Goal: Information Seeking & Learning: Understand process/instructions

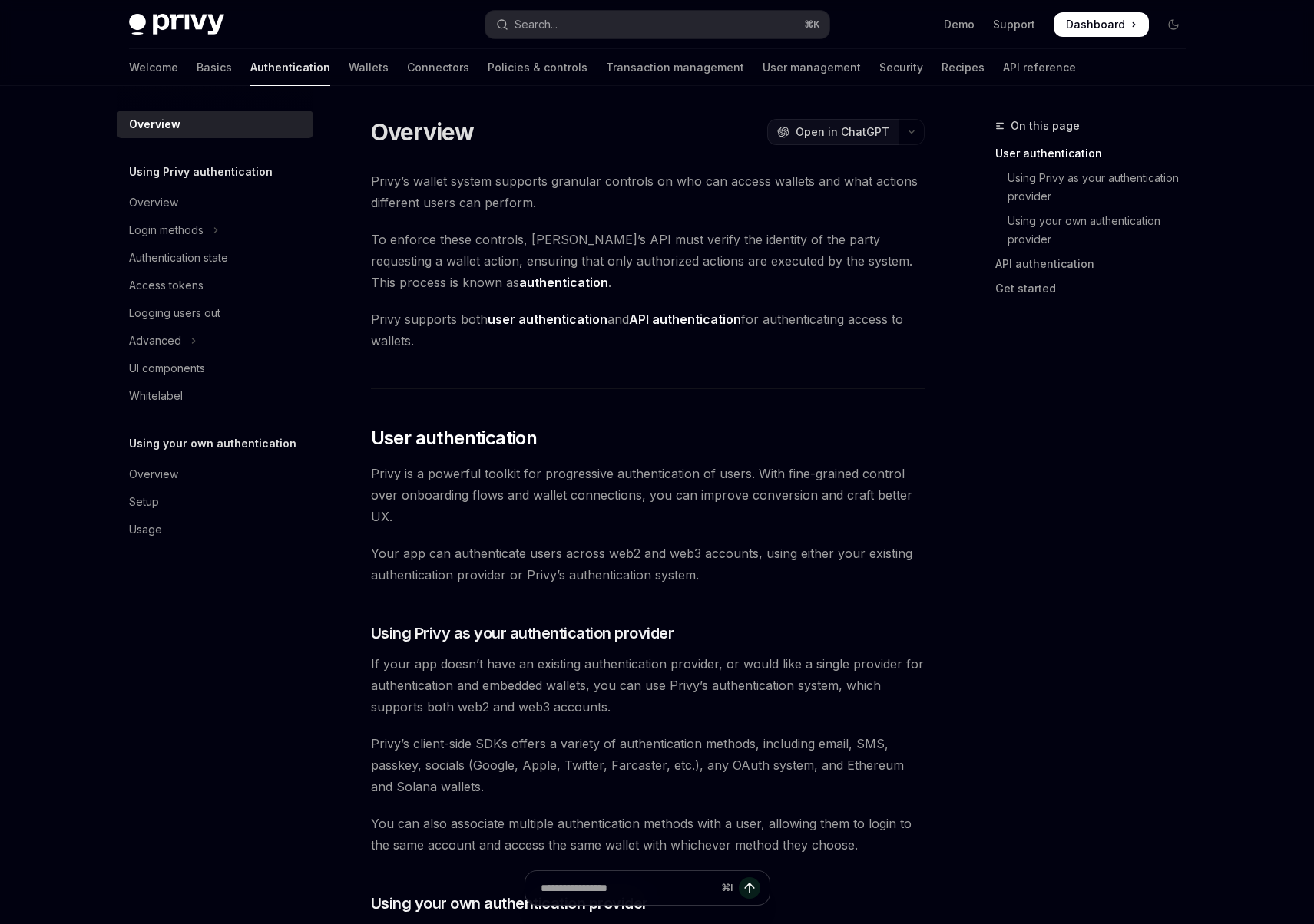
click at [868, 129] on span "Open in ChatGPT" at bounding box center [842, 132] width 94 height 15
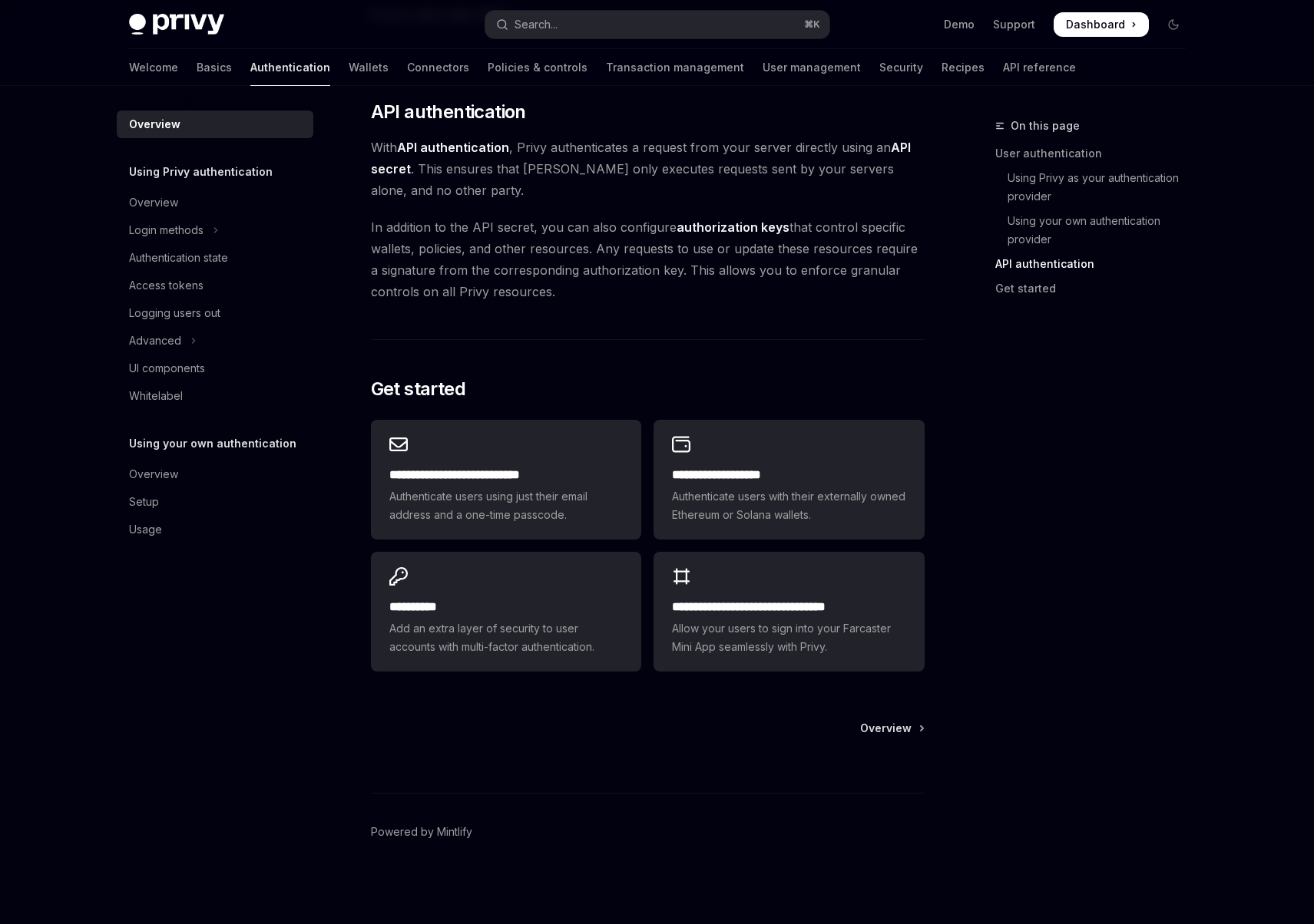
scroll to position [1023, 0]
click at [407, 68] on link "Connectors" at bounding box center [438, 67] width 62 height 37
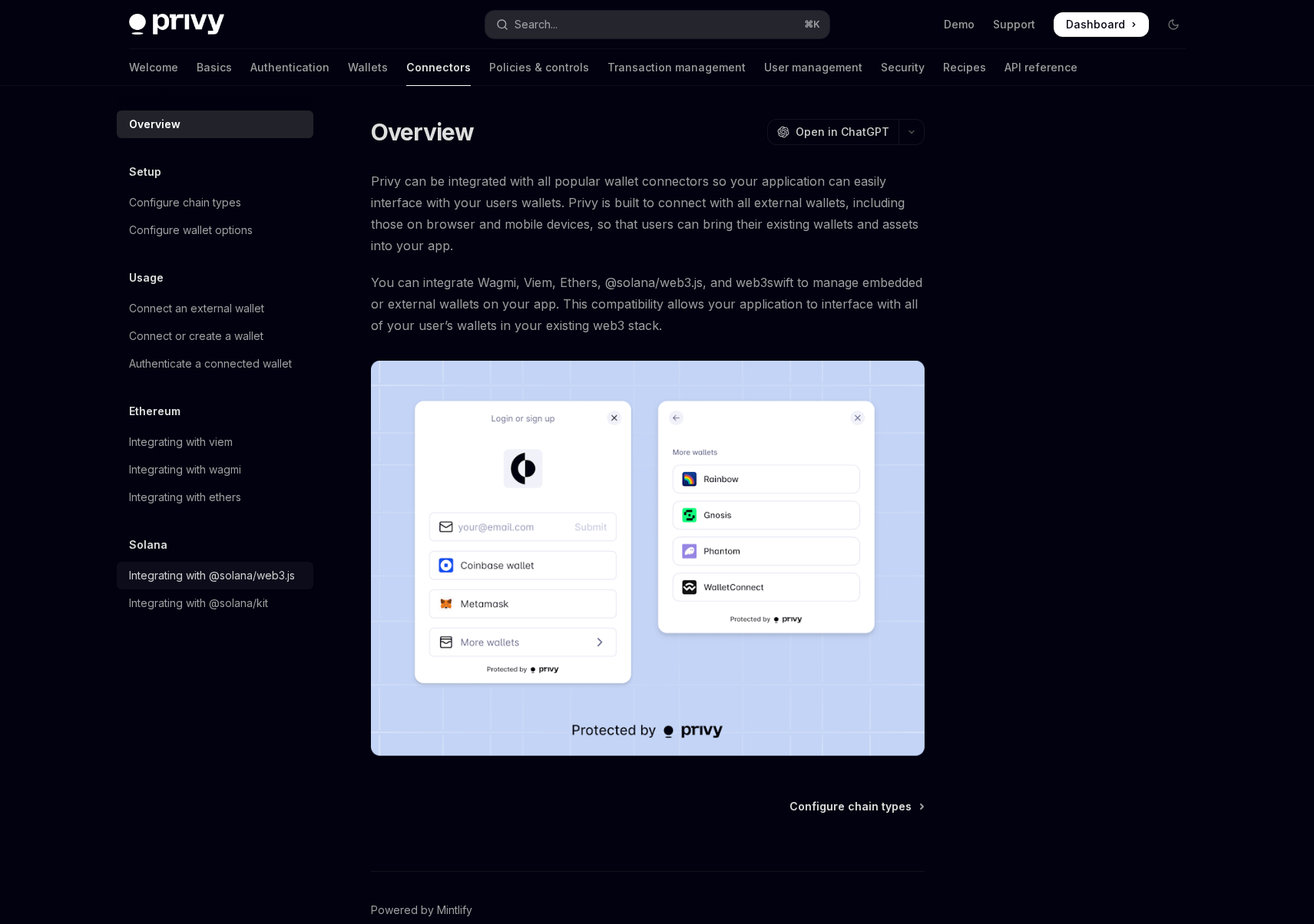
click at [240, 575] on div "Integrating with @solana/web3.js" at bounding box center [212, 575] width 166 height 18
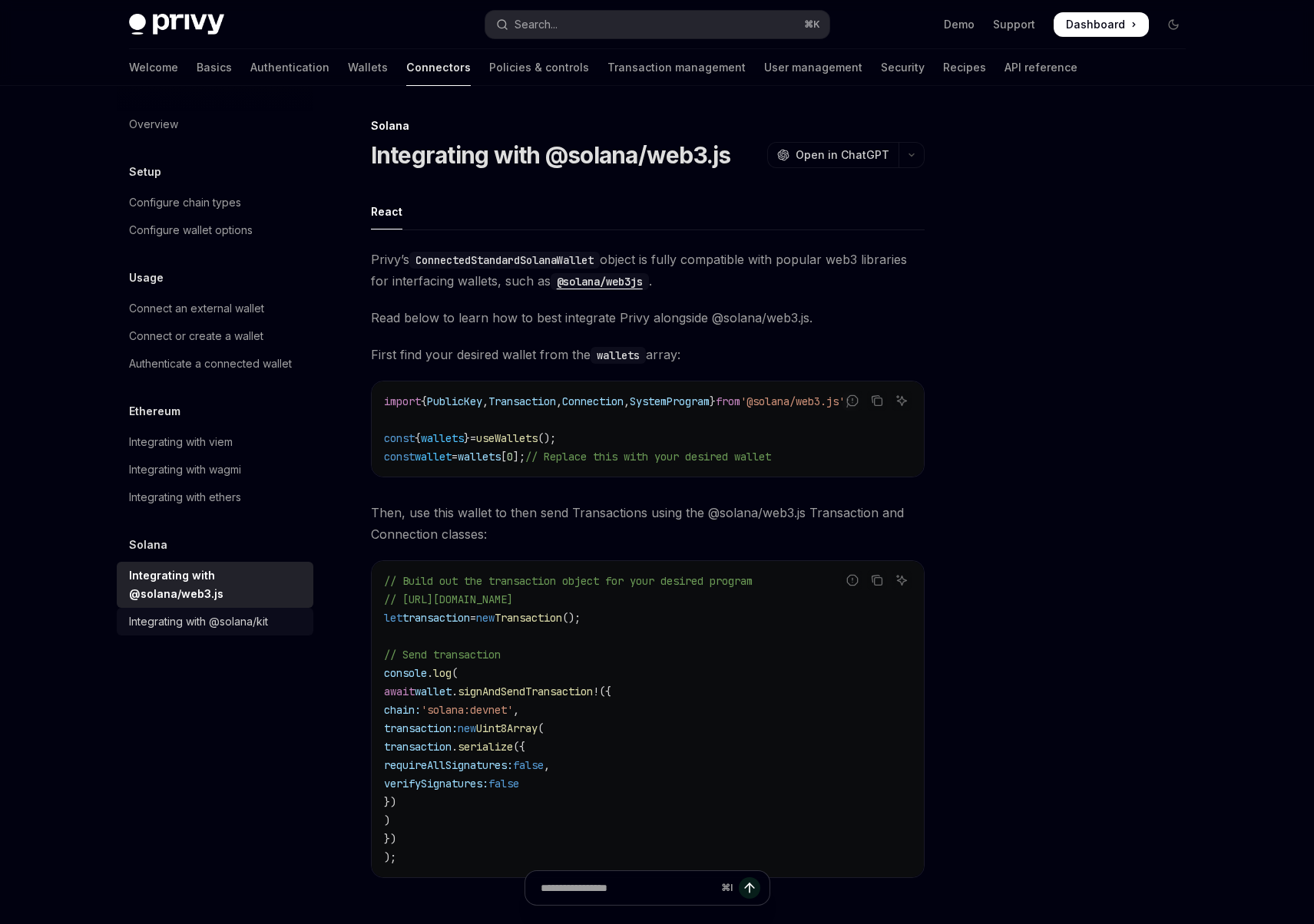
click at [274, 613] on div "Integrating with @solana/kit" at bounding box center [217, 621] width 175 height 18
type textarea "*"
